Goal: Information Seeking & Learning: Learn about a topic

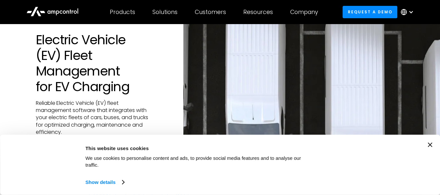
scroll to position [33, 0]
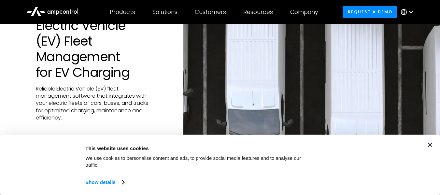
click at [429, 152] on div "Consent Details [#IABV2SETTINGS#] About This website uses cookies We use cookie…" at bounding box center [220, 165] width 425 height 45
click at [433, 147] on icon "Close banner" at bounding box center [430, 145] width 5 height 5
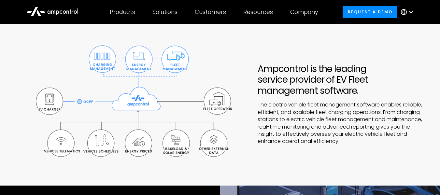
scroll to position [163, 0]
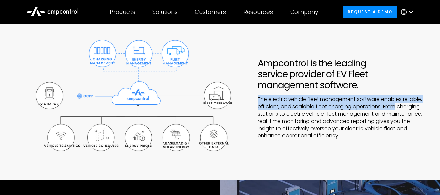
drag, startPoint x: 257, startPoint y: 98, endPoint x: 419, endPoint y: 108, distance: 162.2
click at [418, 108] on div "Ampcontrol is the leading service provider of EV Fleet management software. The…" at bounding box center [341, 99] width 173 height 82
click at [411, 95] on div "Ampcontrol is the leading service provider of EV Fleet management software. The…" at bounding box center [341, 99] width 173 height 82
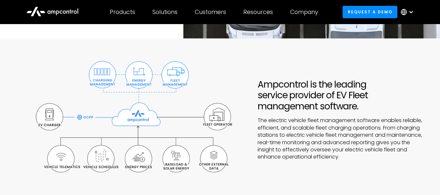
scroll to position [130, 0]
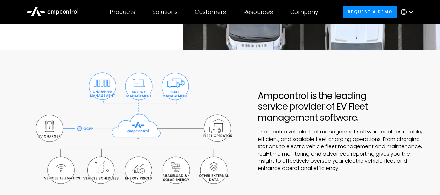
click at [137, 86] on img at bounding box center [134, 131] width 228 height 130
click at [173, 90] on img at bounding box center [134, 131] width 228 height 130
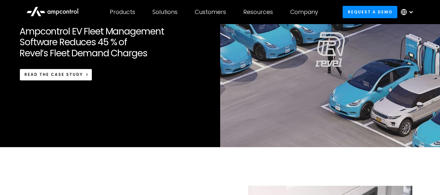
scroll to position [359, 0]
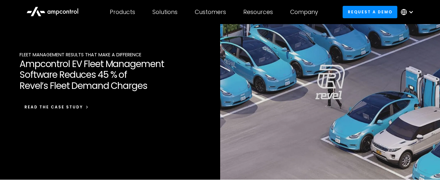
click at [81, 106] on link "READ THE CASE STUDY" at bounding box center [56, 107] width 73 height 12
